Goal: Navigation & Orientation: Find specific page/section

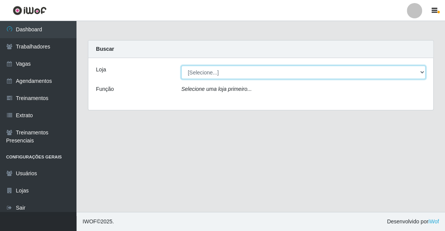
drag, startPoint x: 249, startPoint y: 69, endPoint x: 242, endPoint y: 78, distance: 11.7
click at [249, 69] on select "[Selecione...] Famiglia [PERSON_NAME] - Ristorante [PERSON_NAME]" at bounding box center [303, 72] width 244 height 13
select select "267"
click at [181, 66] on select "[Selecione...] Famiglia [PERSON_NAME] - Ristorante [PERSON_NAME]" at bounding box center [303, 72] width 244 height 13
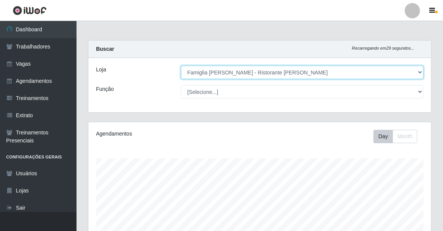
scroll to position [159, 343]
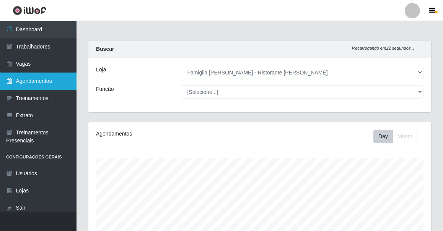
click at [52, 79] on link "Agendamentos" at bounding box center [38, 81] width 77 height 17
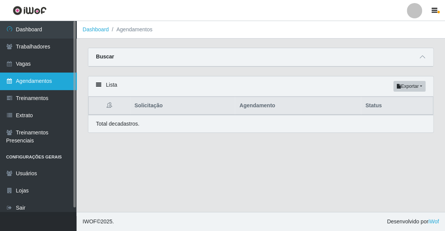
click at [52, 79] on link "Agendamentos" at bounding box center [38, 81] width 77 height 17
click at [24, 80] on link "Agendamentos" at bounding box center [38, 81] width 77 height 17
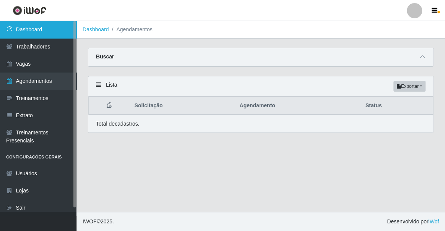
click at [54, 22] on link "Dashboard" at bounding box center [38, 29] width 77 height 17
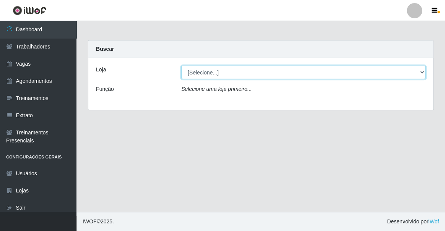
click at [226, 75] on select "[Selecione...] Famiglia [PERSON_NAME] - Ristorante [PERSON_NAME]" at bounding box center [303, 72] width 244 height 13
select select "267"
click at [181, 66] on select "[Selecione...] Famiglia [PERSON_NAME] - Ristorante [PERSON_NAME]" at bounding box center [303, 72] width 244 height 13
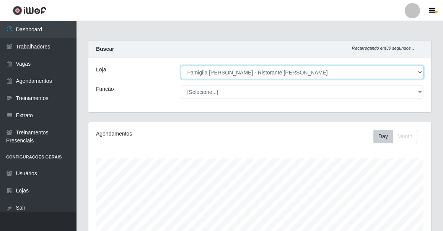
scroll to position [159, 343]
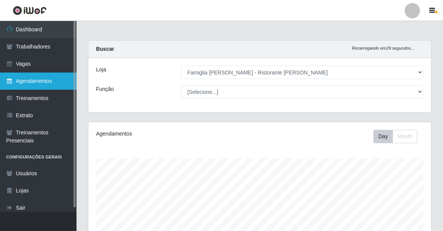
click at [32, 83] on link "Agendamentos" at bounding box center [38, 81] width 77 height 17
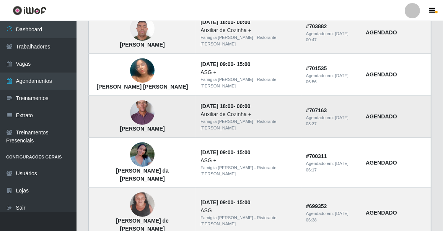
scroll to position [566, 0]
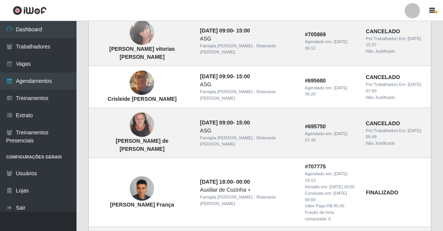
scroll to position [582, 0]
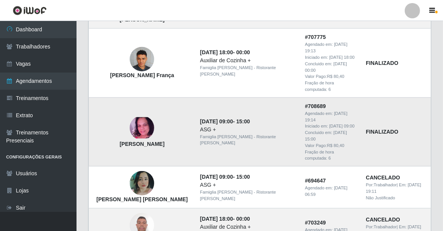
click at [143, 117] on img at bounding box center [142, 127] width 24 height 21
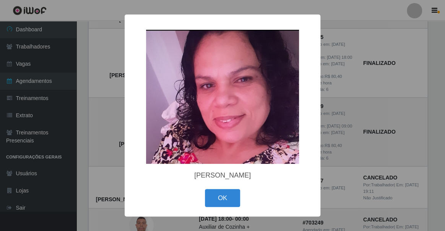
click at [96, 70] on div "× Adriana Santos da Silva OK Cancel" at bounding box center [222, 115] width 445 height 231
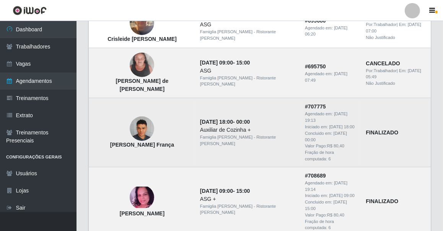
scroll to position [477, 0]
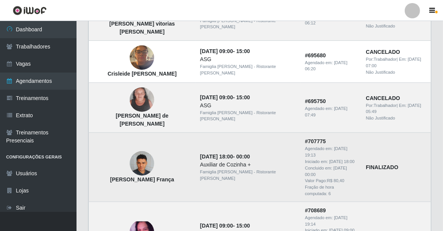
click at [139, 147] on img at bounding box center [142, 163] width 24 height 33
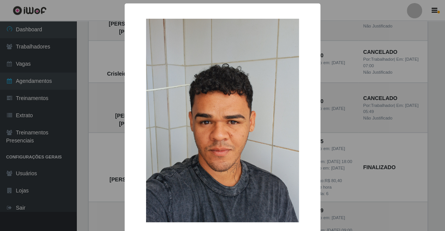
click at [107, 124] on div "× Anthony Giuseppe de Brito França OK Cancel" at bounding box center [222, 115] width 445 height 231
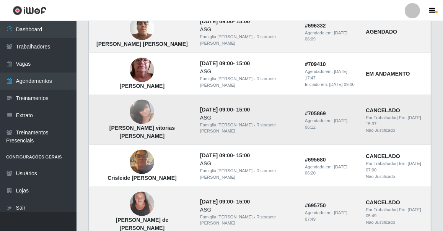
scroll to position [338, 0]
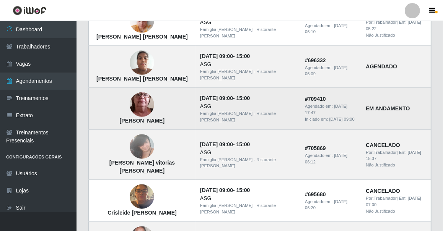
click at [148, 89] on img at bounding box center [142, 105] width 24 height 54
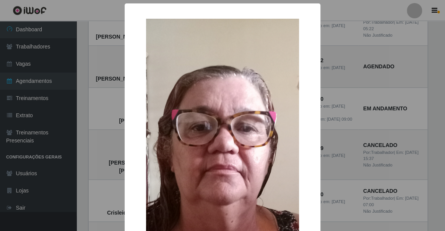
click at [89, 88] on div "× Telma Flora de Sousa OK Cancel" at bounding box center [222, 115] width 445 height 231
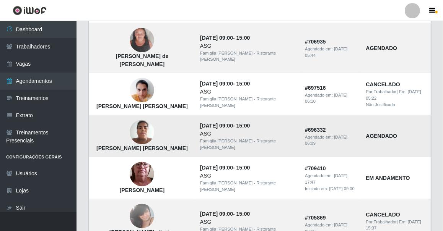
scroll to position [233, 0]
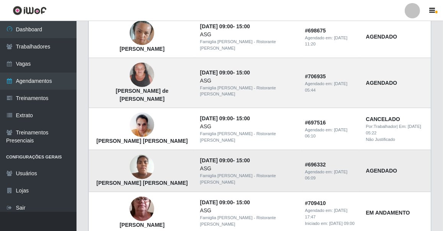
click at [142, 151] on img at bounding box center [142, 167] width 24 height 33
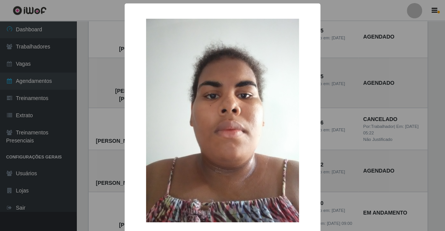
click at [81, 154] on div "× Maria Elidiane Bento Sousa OK Cancel" at bounding box center [222, 115] width 445 height 231
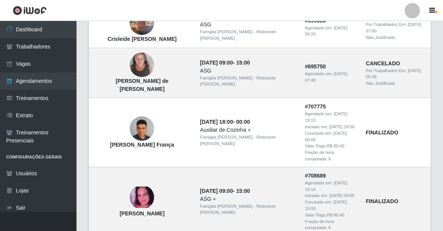
scroll to position [582, 0]
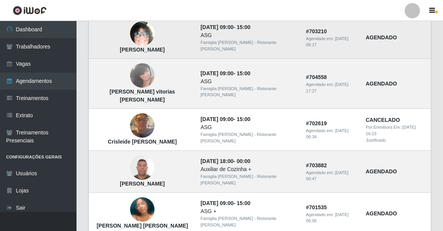
scroll to position [566, 0]
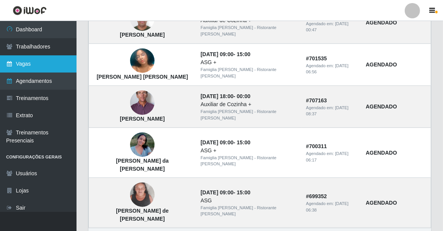
click at [64, 57] on link "Vagas" at bounding box center [38, 63] width 77 height 17
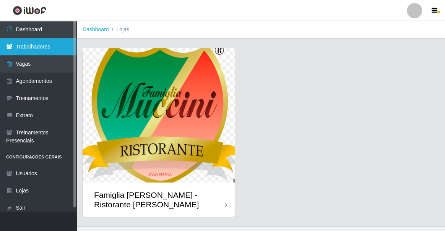
click at [61, 51] on link "Trabalhadores" at bounding box center [38, 46] width 77 height 17
